Goal: Find specific page/section: Find specific page/section

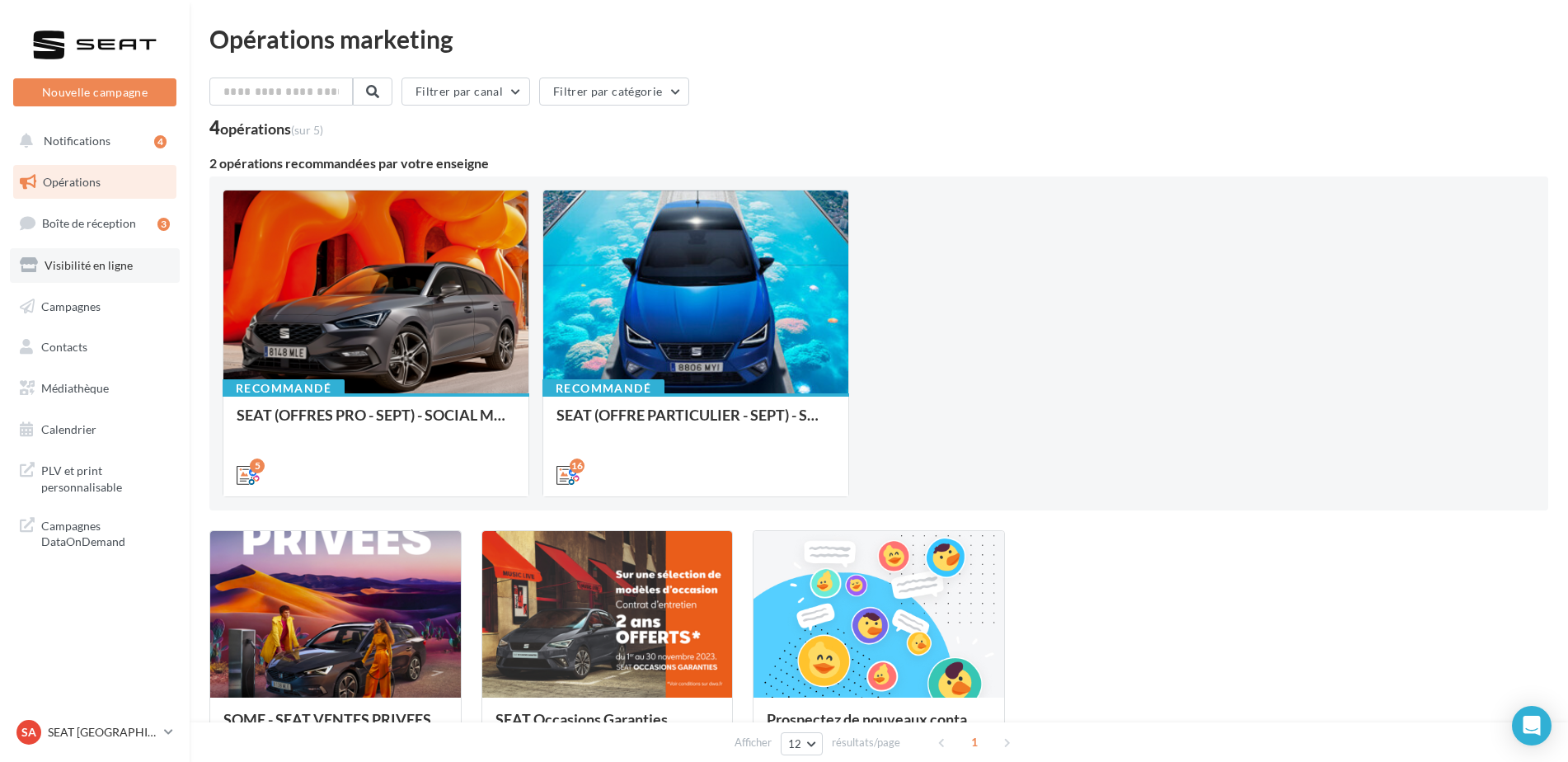
click at [92, 263] on span "Visibilité en ligne" at bounding box center [89, 265] width 88 height 14
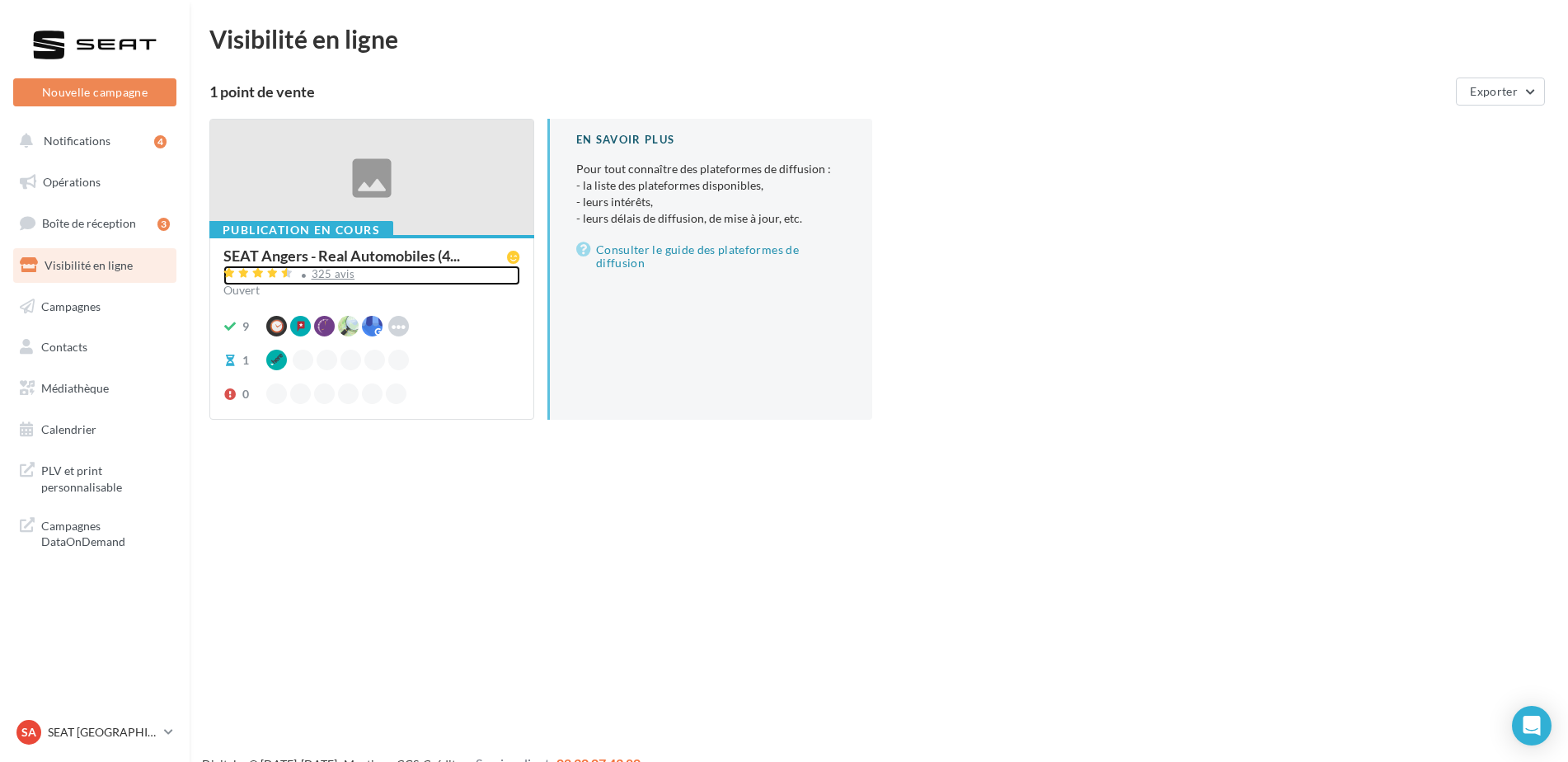
click at [335, 275] on div "325 avis" at bounding box center [333, 274] width 44 height 10
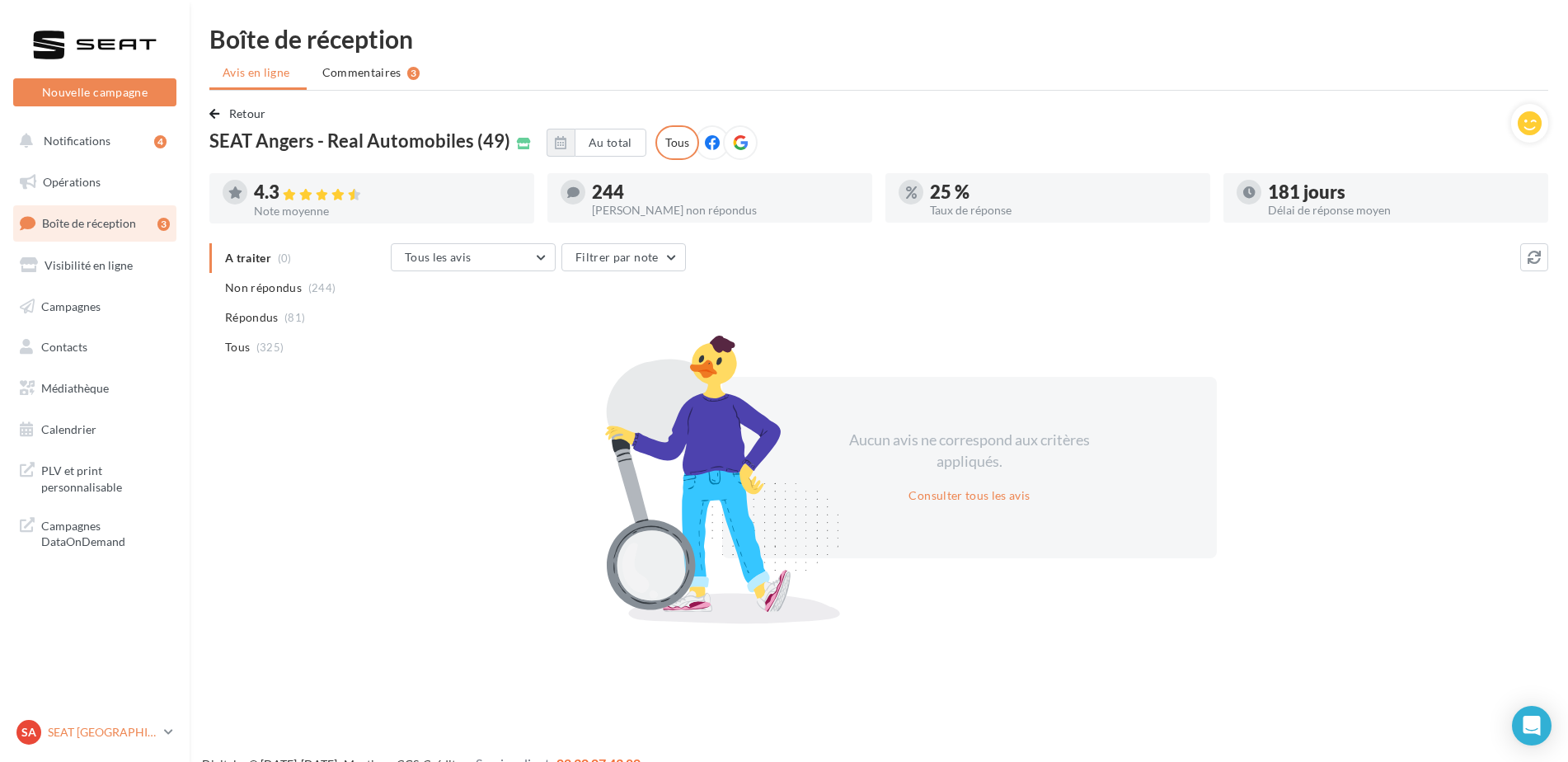
click at [98, 730] on p "SEAT [GEOGRAPHIC_DATA]" at bounding box center [102, 732] width 109 height 16
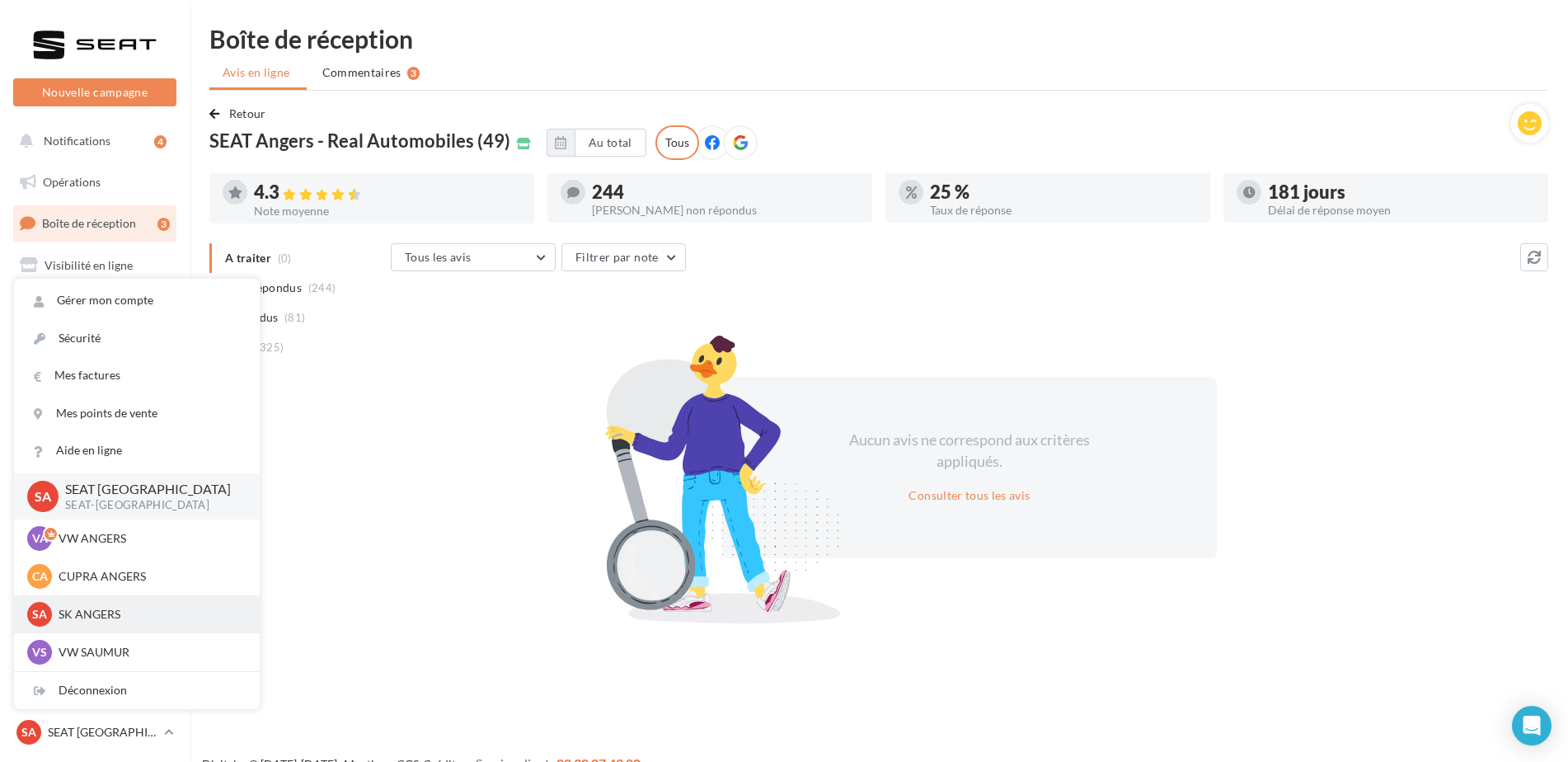
click at [56, 623] on div "SA SK ANGERS sk-ange-pal" at bounding box center [137, 614] width 219 height 25
